Goal: Book appointment/travel/reservation

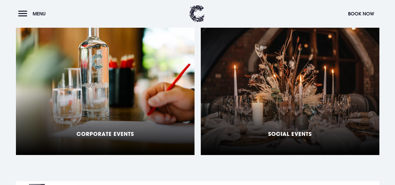
scroll to position [445, 0]
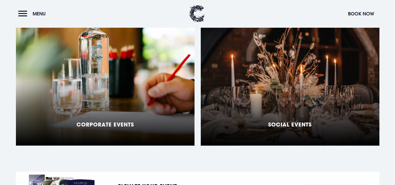
click at [275, 121] on h5 "Social Events" at bounding box center [290, 124] width 44 height 6
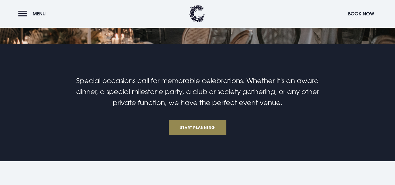
scroll to position [104, 0]
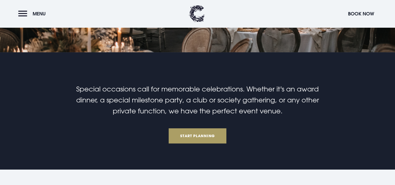
click at [200, 135] on link "Start Planning" at bounding box center [198, 135] width 58 height 15
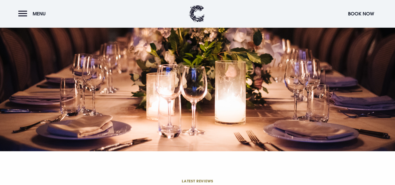
scroll to position [1622, 0]
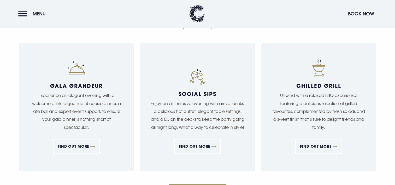
scroll to position [500, 0]
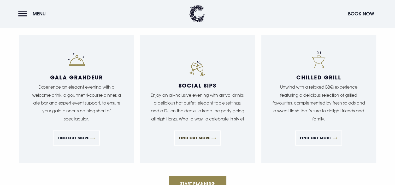
click at [194, 137] on link "FIND OUT MORE" at bounding box center [197, 137] width 47 height 15
